Goal: Information Seeking & Learning: Find specific fact

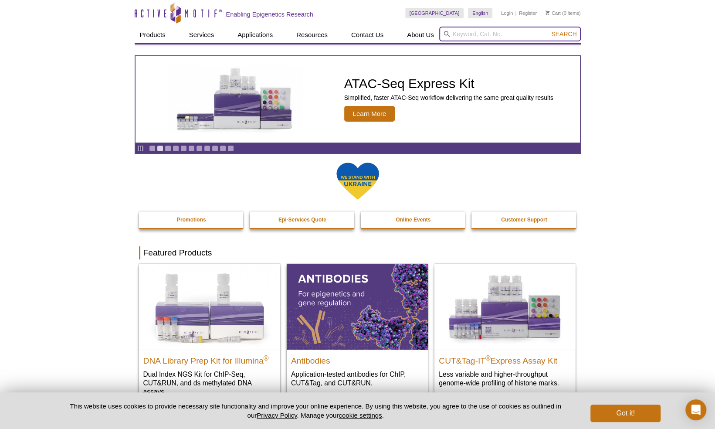
click at [473, 33] on input "search" at bounding box center [510, 34] width 142 height 15
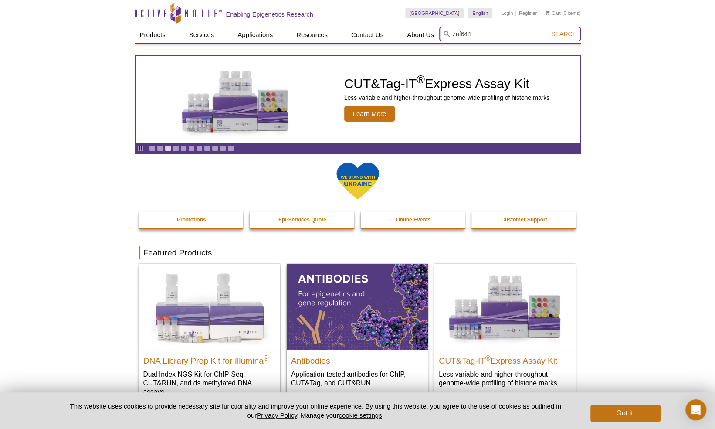
type input "znf644"
click at [549, 30] on button "Search" at bounding box center [564, 34] width 31 height 8
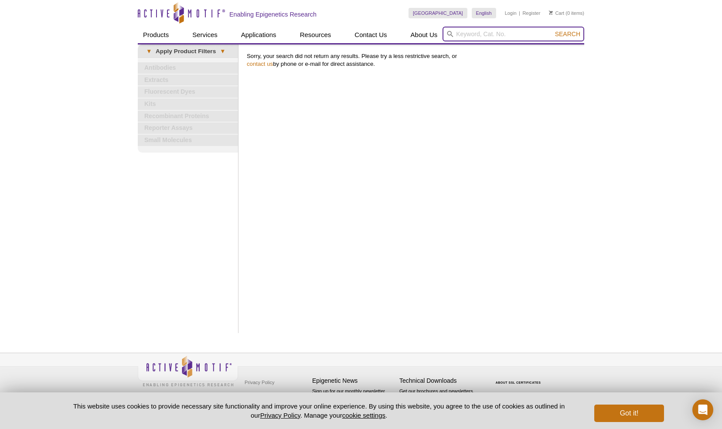
click at [480, 37] on input "search" at bounding box center [513, 34] width 142 height 15
type input "znf644"
click at [566, 37] on span "Search" at bounding box center [567, 34] width 25 height 7
